Goal: Find specific page/section: Find specific page/section

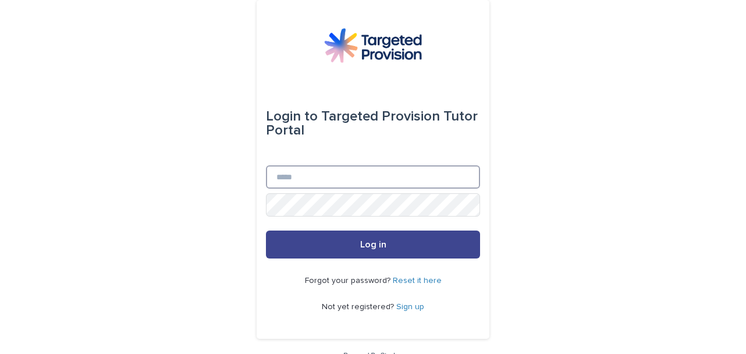
type input "**********"
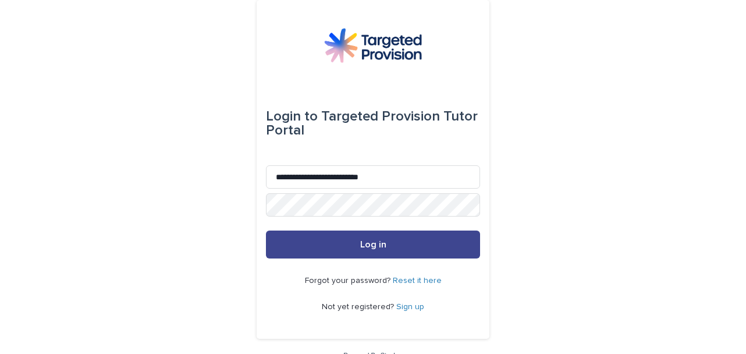
click at [292, 243] on button "Log in" at bounding box center [373, 244] width 214 height 28
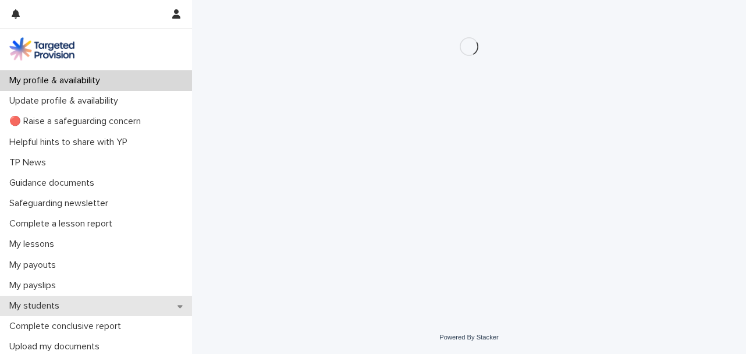
scroll to position [116, 0]
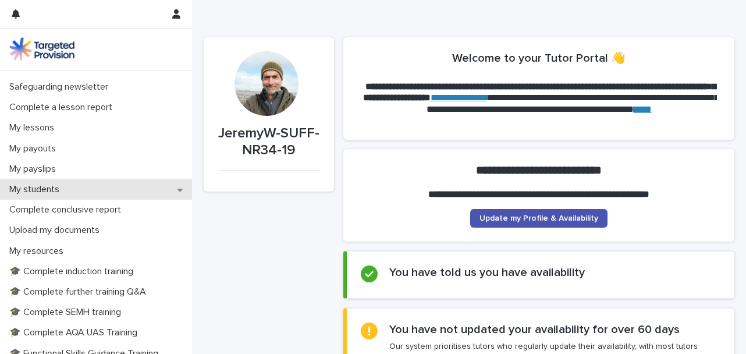
click at [118, 187] on div "My students" at bounding box center [96, 189] width 192 height 20
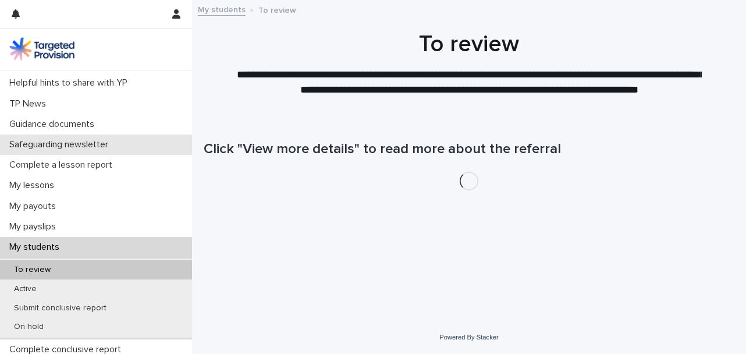
scroll to position [116, 0]
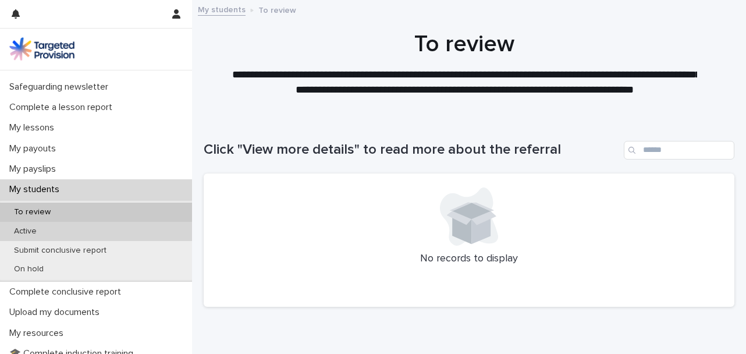
click at [107, 230] on div "Active" at bounding box center [96, 231] width 192 height 19
